Goal: Download file/media

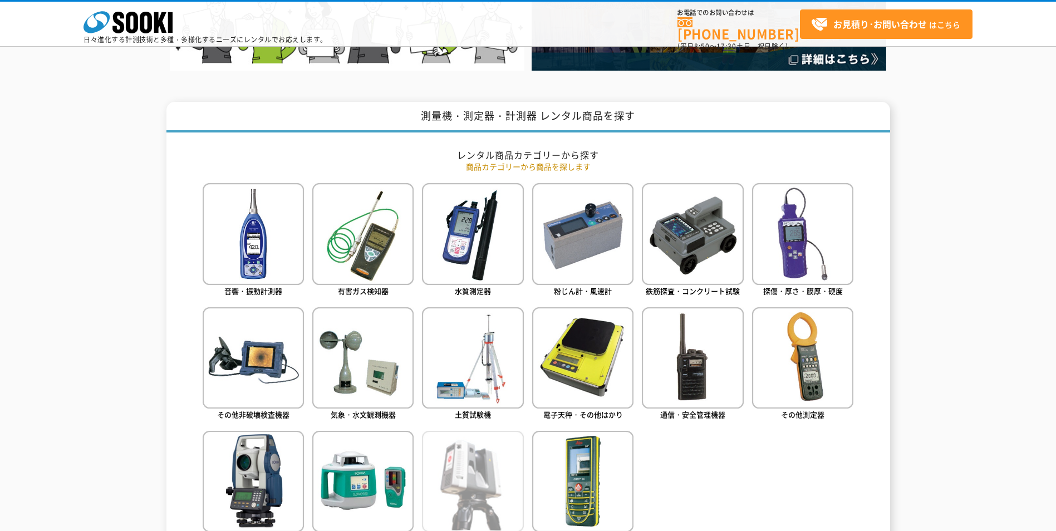
scroll to position [501, 0]
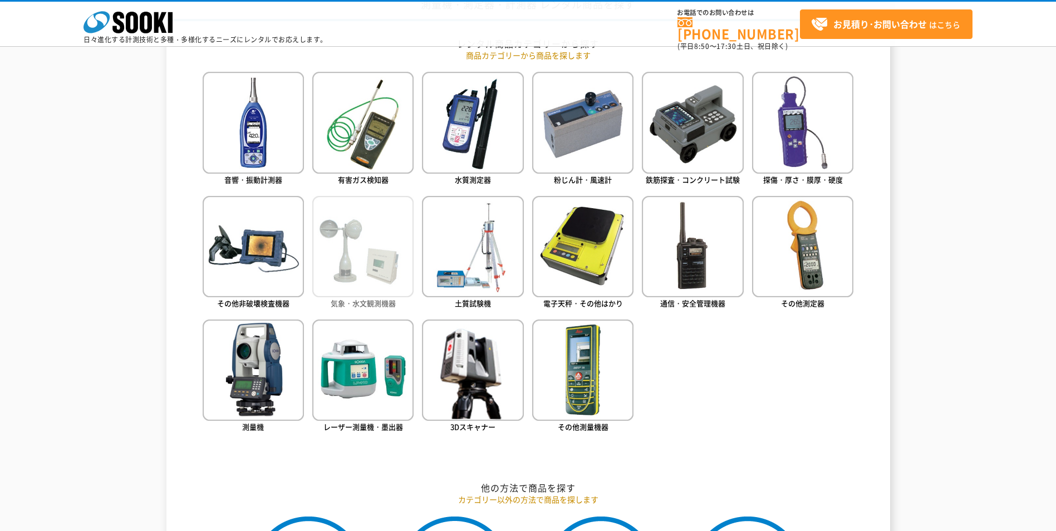
click at [346, 258] on img at bounding box center [362, 246] width 101 height 101
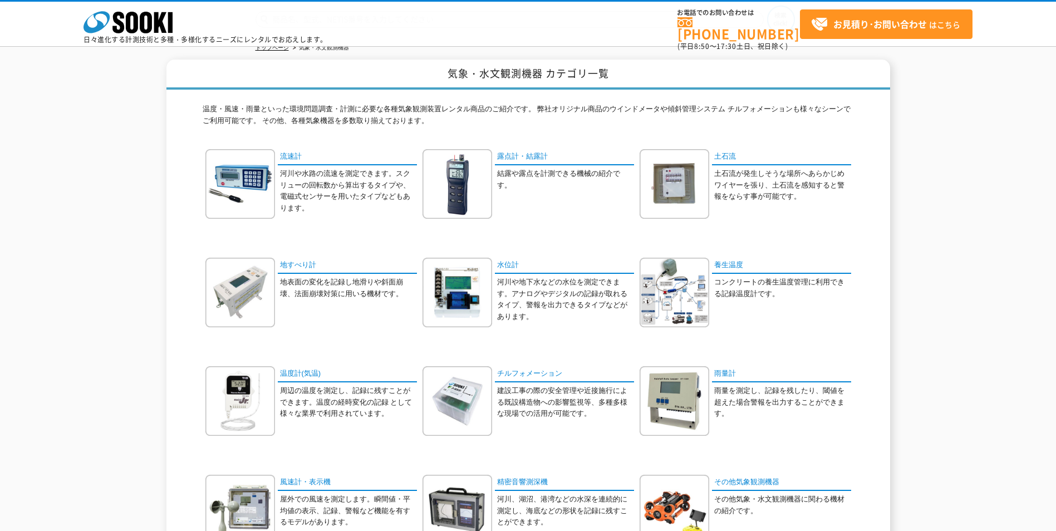
scroll to position [111, 0]
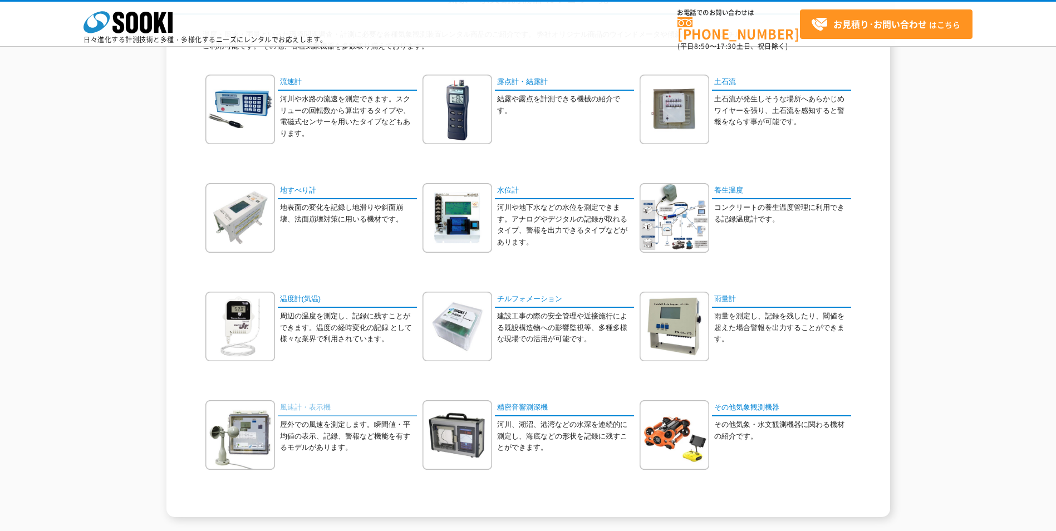
click at [295, 406] on link "風速計・表示機" at bounding box center [347, 408] width 139 height 16
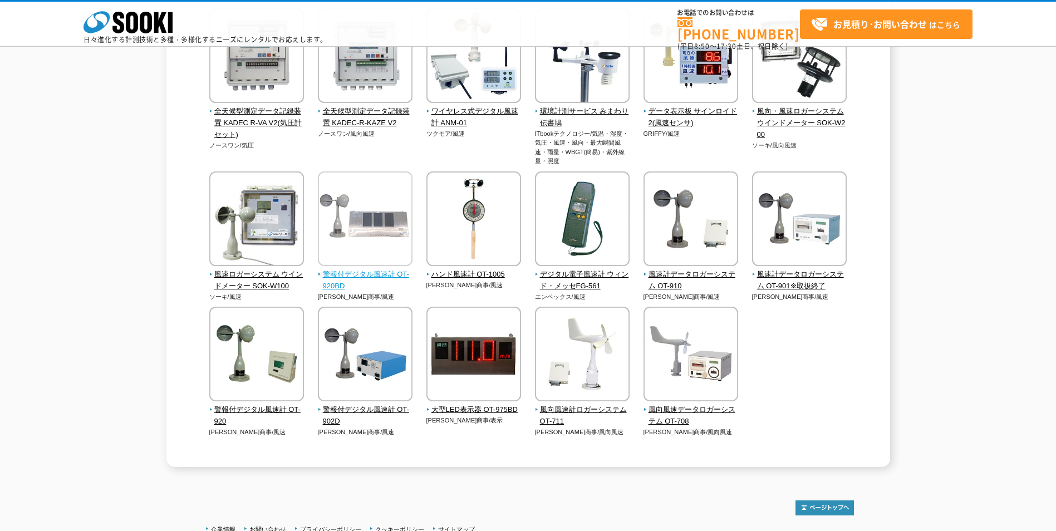
scroll to position [167, 0]
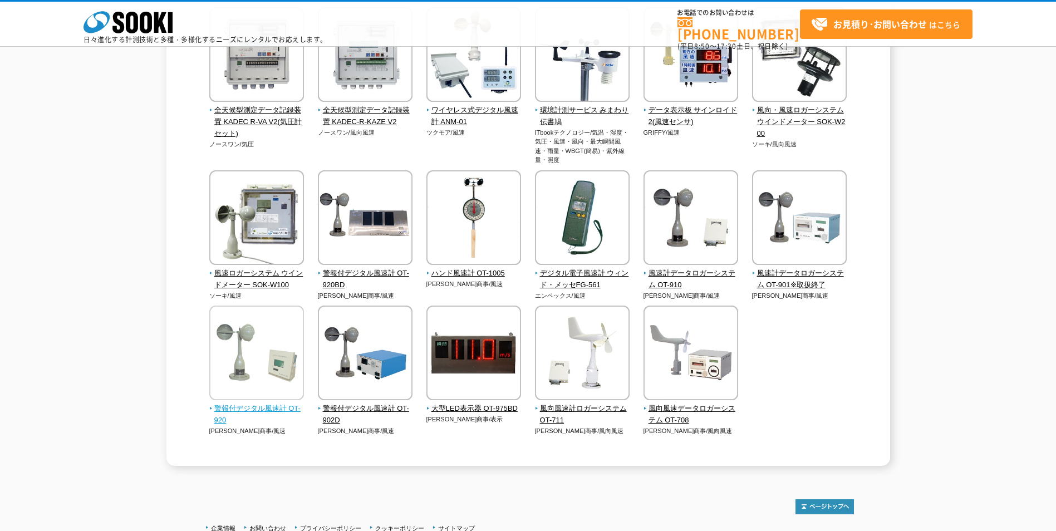
click at [253, 407] on span "警報付デジタル風速計 OT-920" at bounding box center [256, 414] width 95 height 23
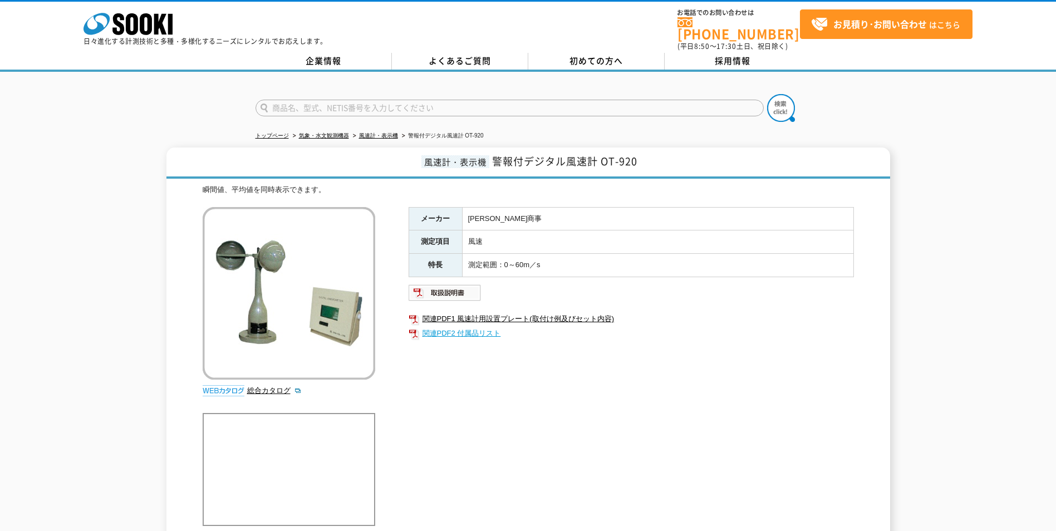
click at [468, 329] on link "関連PDF2 付属品リスト" at bounding box center [631, 333] width 445 height 14
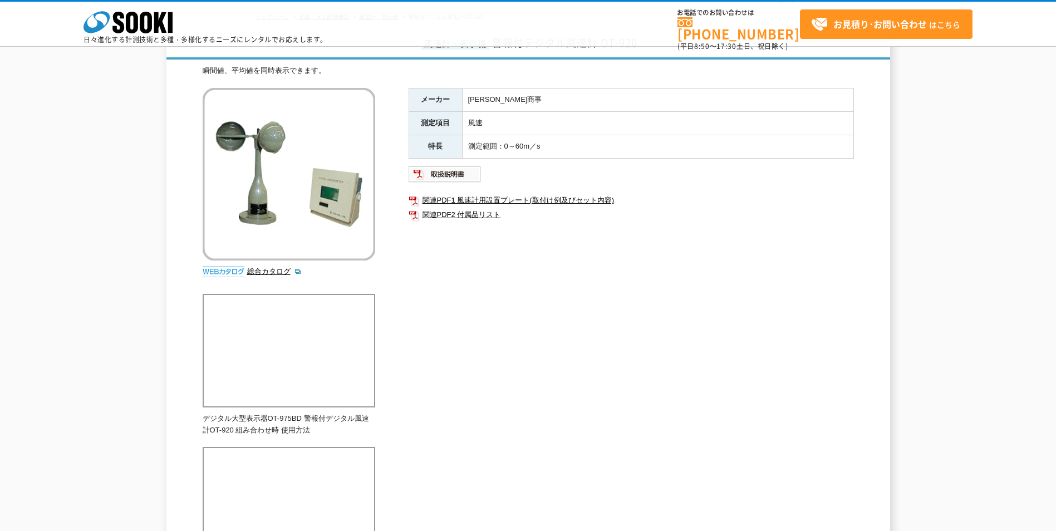
scroll to position [111, 0]
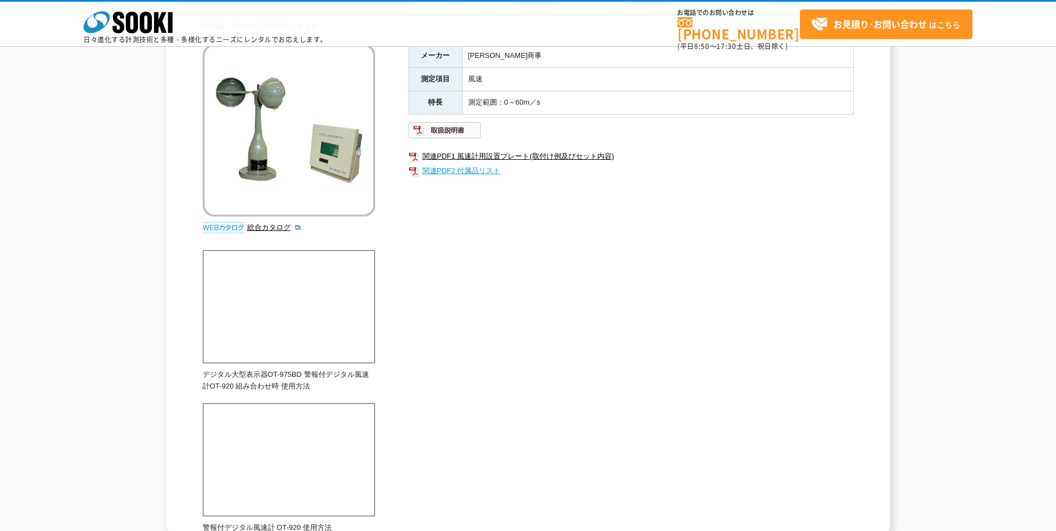
click at [473, 171] on link "関連PDF2 付属品リスト" at bounding box center [631, 171] width 445 height 14
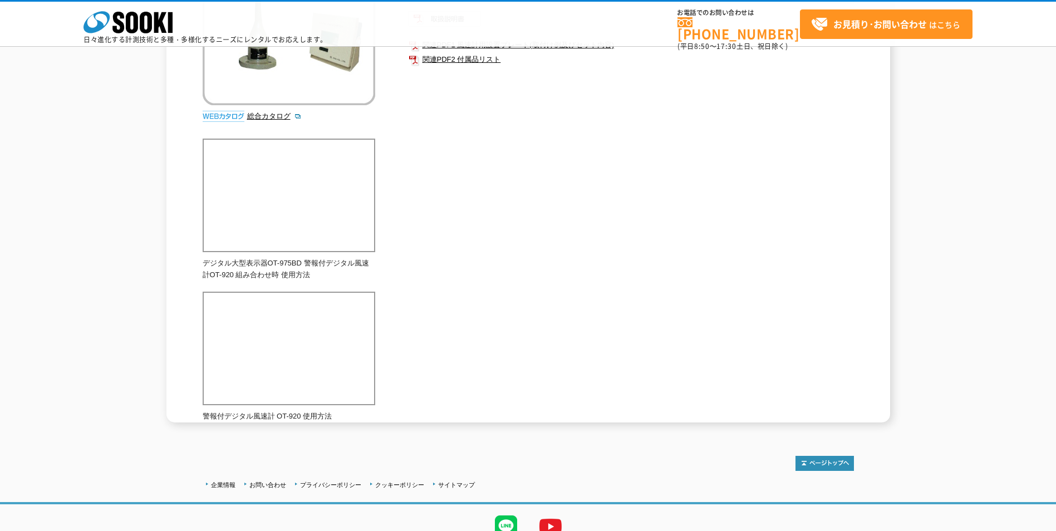
scroll to position [0, 0]
